Goal: Transaction & Acquisition: Purchase product/service

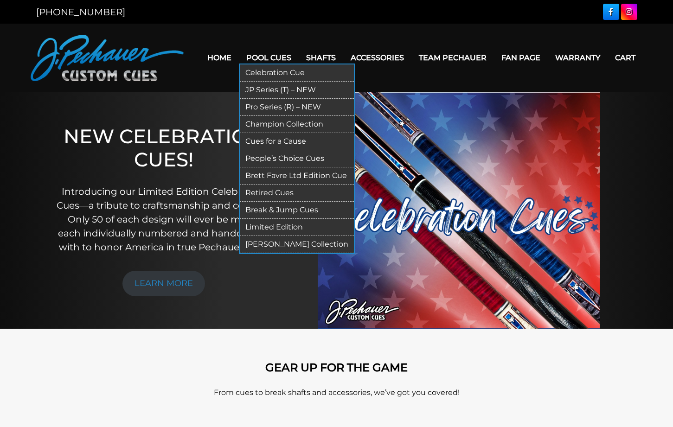
click at [253, 88] on link "JP Series (T) – NEW" at bounding box center [297, 90] width 114 height 17
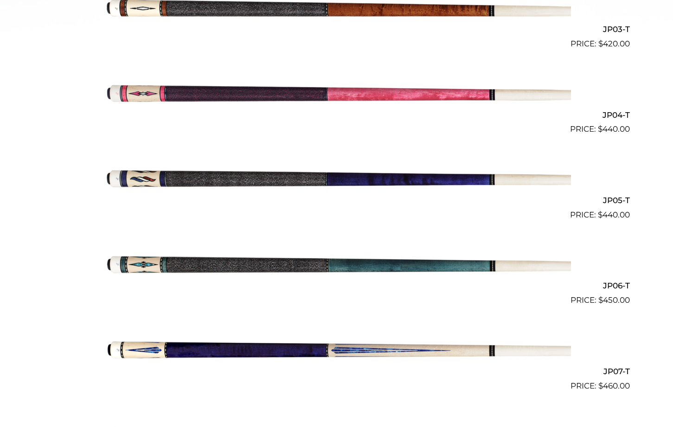
scroll to position [521, 0]
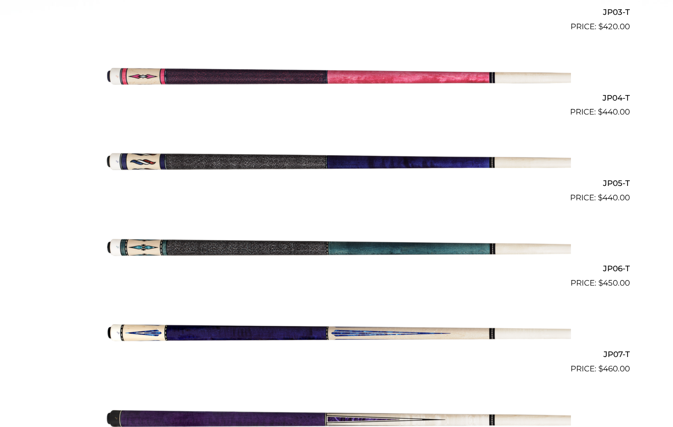
click at [258, 246] on img at bounding box center [337, 247] width 469 height 78
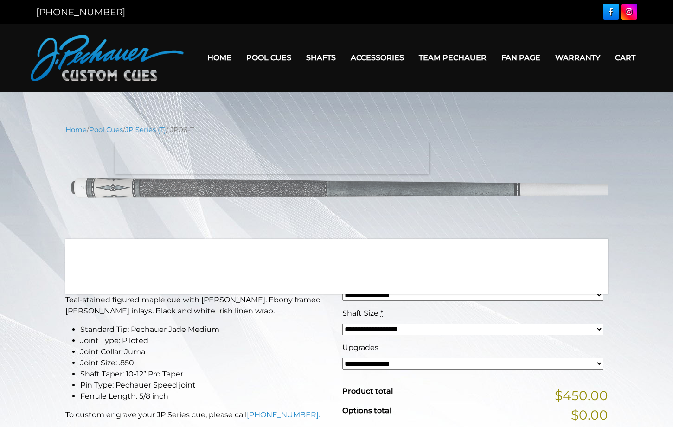
click at [272, 142] on img at bounding box center [336, 187] width 543 height 91
